Goal: Check status: Check status

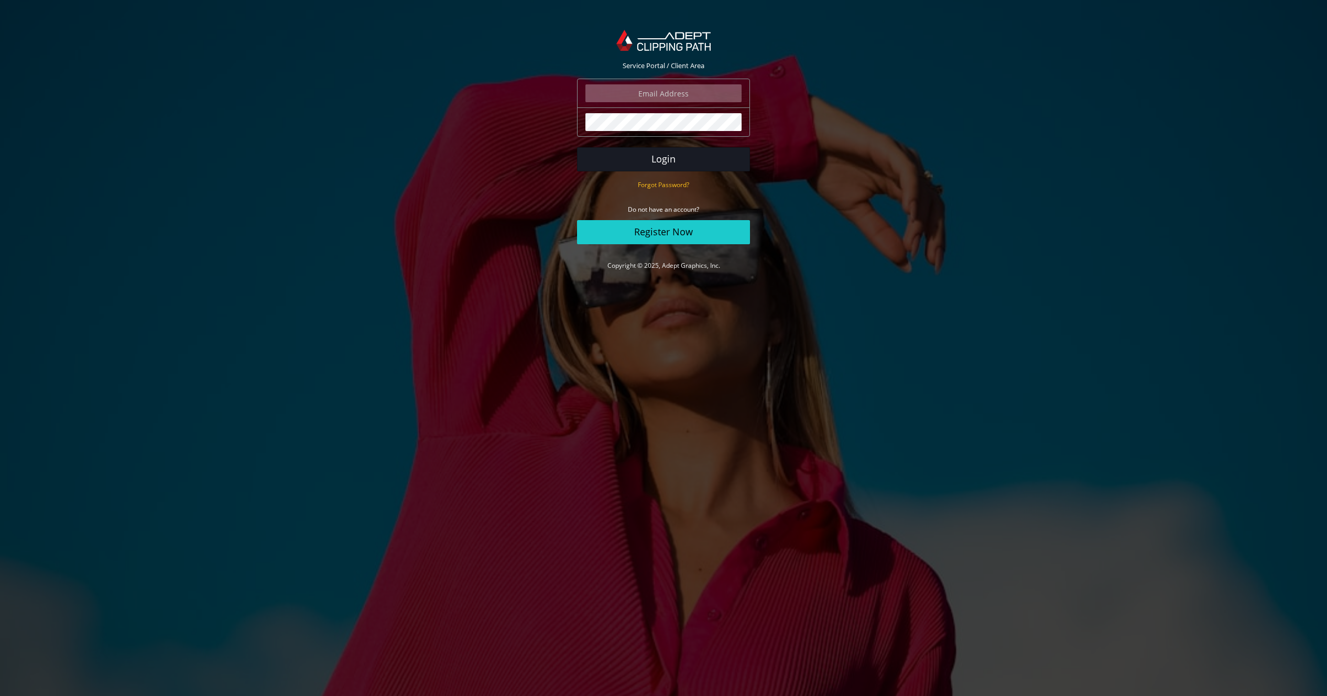
type input "thomasingersoll25@yahoo.com"
click at [647, 168] on button "Login" at bounding box center [663, 159] width 173 height 24
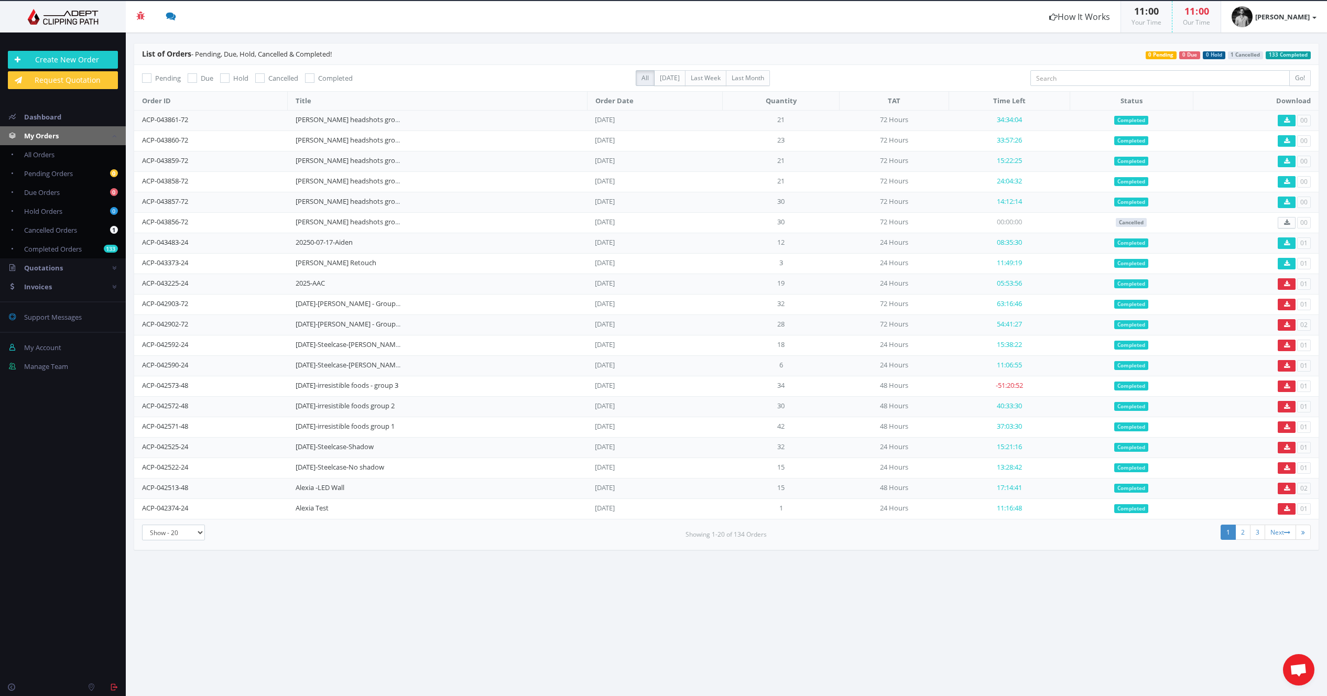
click at [1173, 202] on td "Completed" at bounding box center [1130, 202] width 123 height 20
click at [1286, 200] on icon at bounding box center [1287, 202] width 6 height 6
click at [523, 31] on header "Beta Credit US $124.50 Add Funds Withdraw Funds What's This? How It Works 11 : …" at bounding box center [663, 16] width 1327 height 31
